Goal: Task Accomplishment & Management: Use online tool/utility

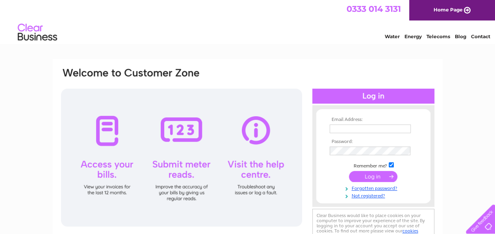
type input "lovealcc@aol.com"
click at [373, 175] on input "submit" at bounding box center [373, 176] width 48 height 11
click at [391, 175] on input "submit" at bounding box center [373, 176] width 48 height 11
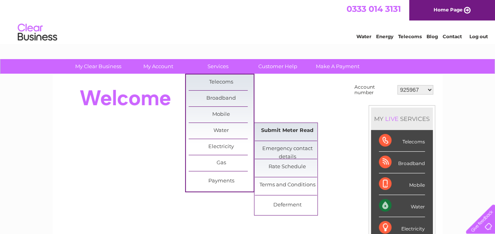
click at [275, 127] on link "Submit Meter Read" at bounding box center [287, 131] width 65 height 16
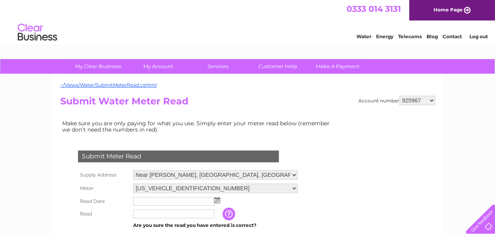
click at [219, 200] on img at bounding box center [217, 200] width 6 height 6
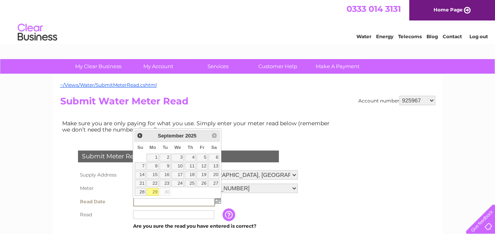
click at [159, 190] on td "29" at bounding box center [152, 191] width 13 height 9
type input "2025/09/29"
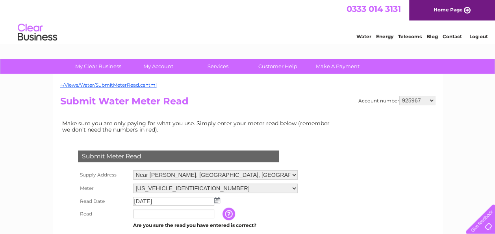
click at [146, 215] on input "text" at bounding box center [173, 213] width 81 height 9
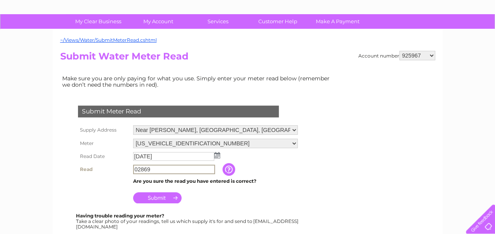
scroll to position [46, 0]
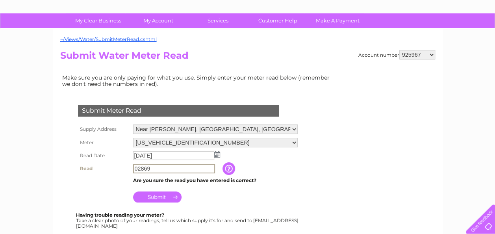
type input "02869"
click at [175, 195] on input "Submit" at bounding box center [157, 196] width 48 height 11
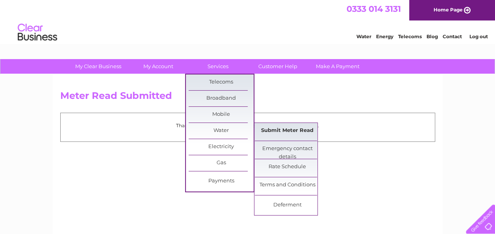
click at [273, 130] on link "Submit Meter Read" at bounding box center [287, 131] width 65 height 16
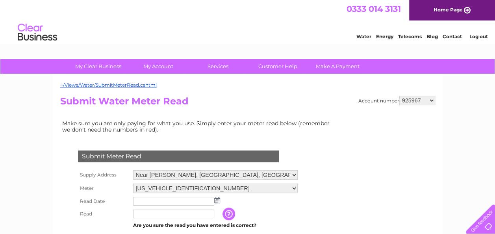
click at [286, 172] on select "Near Craig Lodge, Springside, Kilmarnock, KA2 0BT Muirhouse Farm, Crosshouse, K…" at bounding box center [215, 174] width 164 height 9
select select "530768"
click at [133, 170] on select "Near Craig Lodge, Springside, Kilmarnock, KA2 0BT Muirhouse Farm, Crosshouse, K…" at bounding box center [215, 175] width 164 height 10
click at [218, 198] on img at bounding box center [217, 200] width 6 height 6
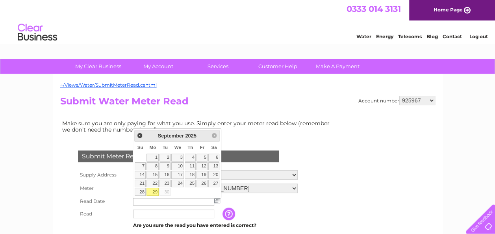
click at [156, 189] on link "29" at bounding box center [152, 192] width 12 height 8
type input "2025/09/29"
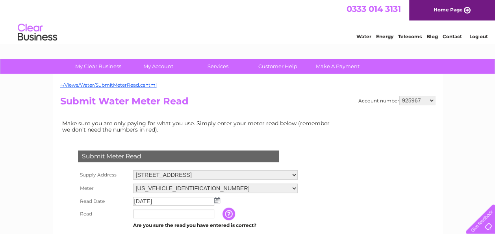
click at [140, 214] on input "text" at bounding box center [173, 213] width 81 height 9
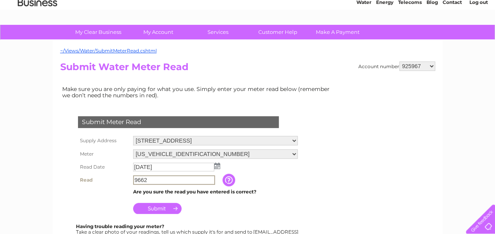
scroll to position [84, 0]
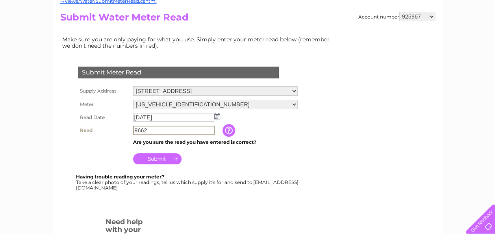
type input "9662"
click at [172, 161] on input "Submit" at bounding box center [157, 158] width 48 height 11
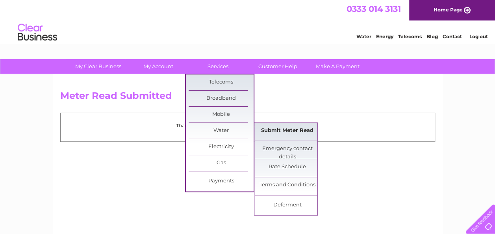
click at [281, 128] on link "Submit Meter Read" at bounding box center [287, 131] width 65 height 16
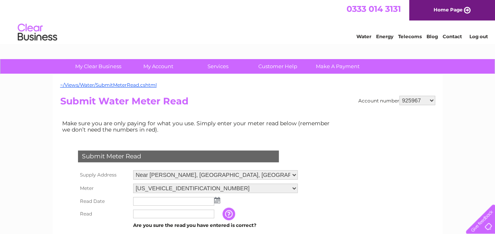
click at [431, 98] on select "925967 30287909" at bounding box center [417, 100] width 36 height 9
select select "30287909"
click at [399, 96] on select "925967 30287909" at bounding box center [417, 100] width 36 height 9
click at [218, 198] on img at bounding box center [217, 200] width 6 height 6
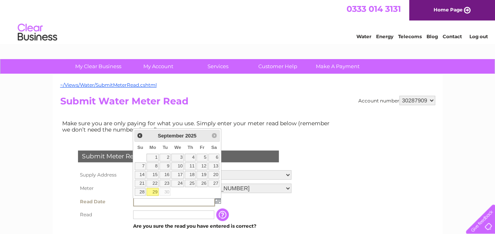
click at [157, 188] on link "29" at bounding box center [152, 192] width 12 height 8
type input "[DATE]"
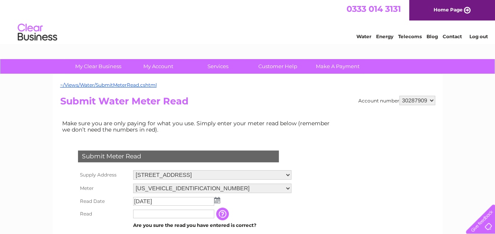
click at [142, 212] on input "text" at bounding box center [173, 213] width 81 height 9
type input "00397"
click at [489, 63] on div "My Clear Business Login Details My Details My Preferences Link Account My Accou…" at bounding box center [247, 66] width 495 height 15
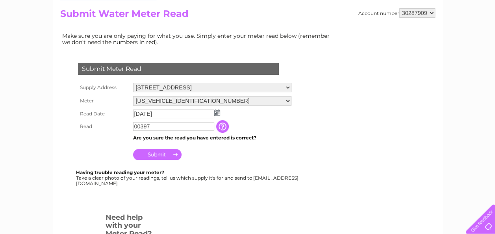
scroll to position [106, 0]
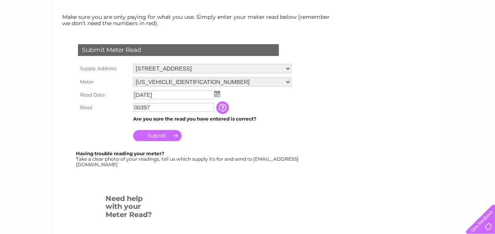
click at [161, 135] on input "Submit" at bounding box center [157, 135] width 48 height 11
